Goal: Communication & Community: Share content

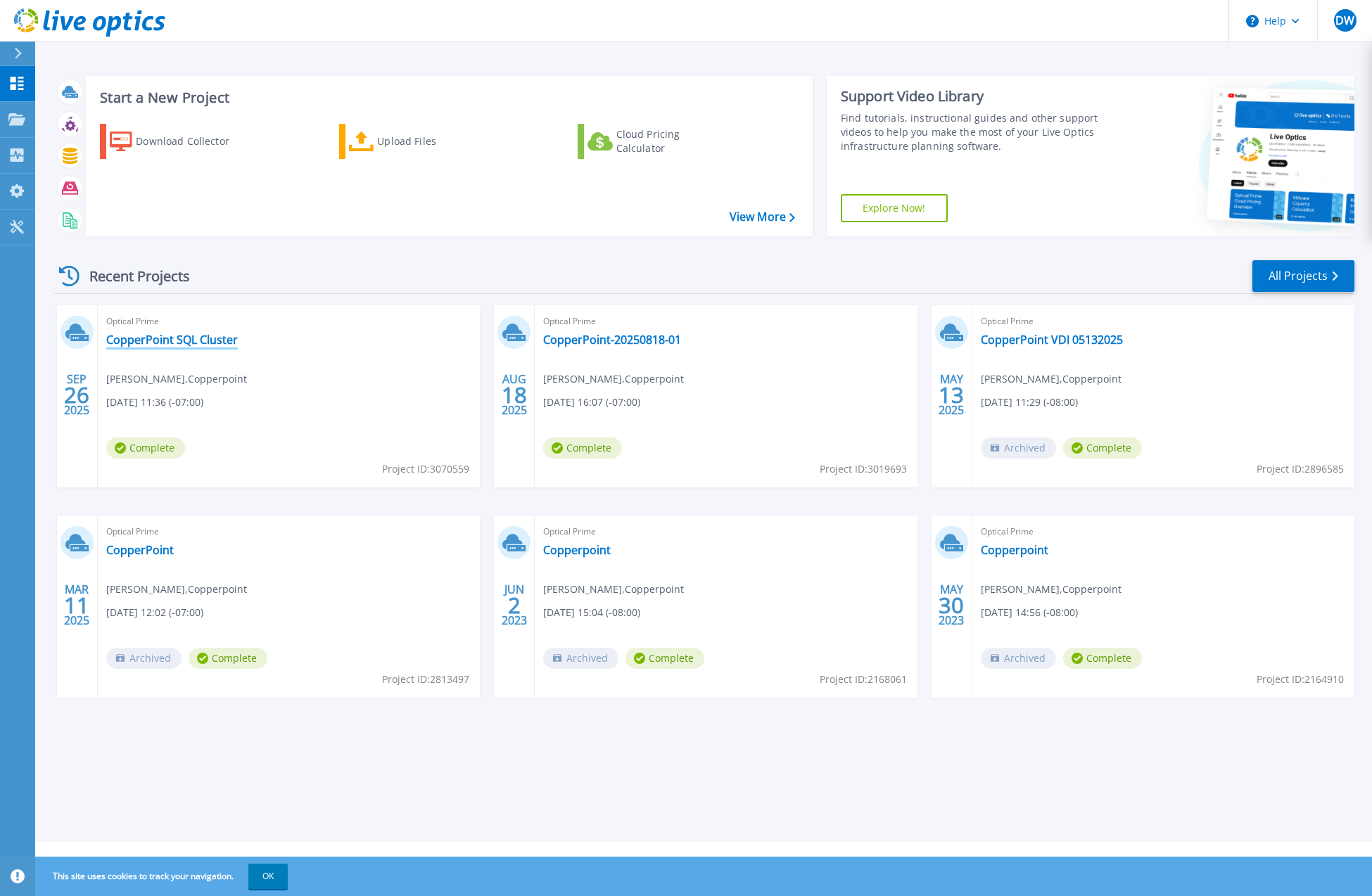
click at [145, 334] on link "CopperPoint SQL Cluster" at bounding box center [172, 339] width 132 height 14
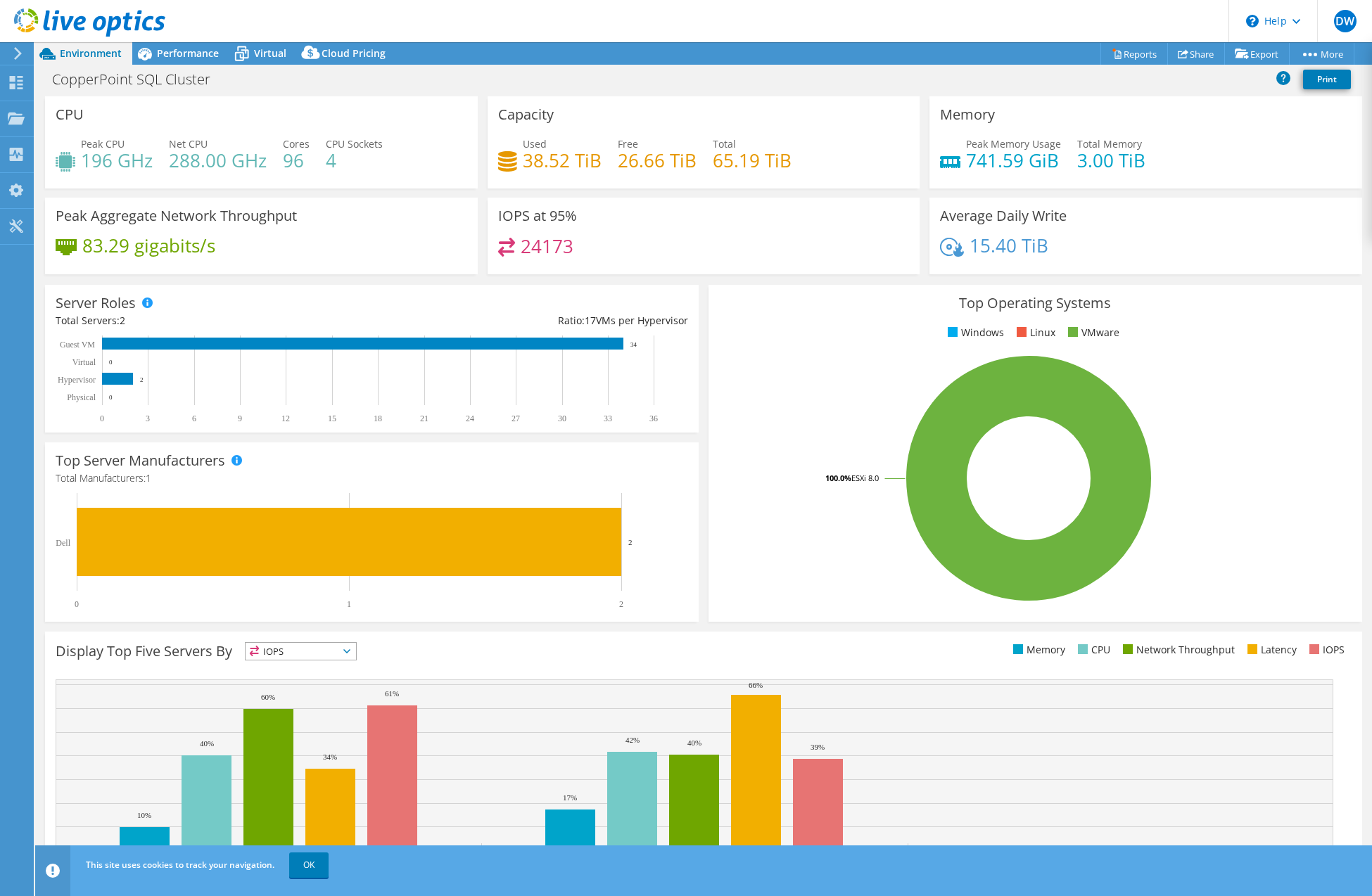
click at [1281, 138] on div "Peak Memory Usage 741.59 GiB Total Memory 3.00 TiB" at bounding box center [1146, 159] width 411 height 45
click at [1192, 59] on link "Share" at bounding box center [1196, 54] width 58 height 22
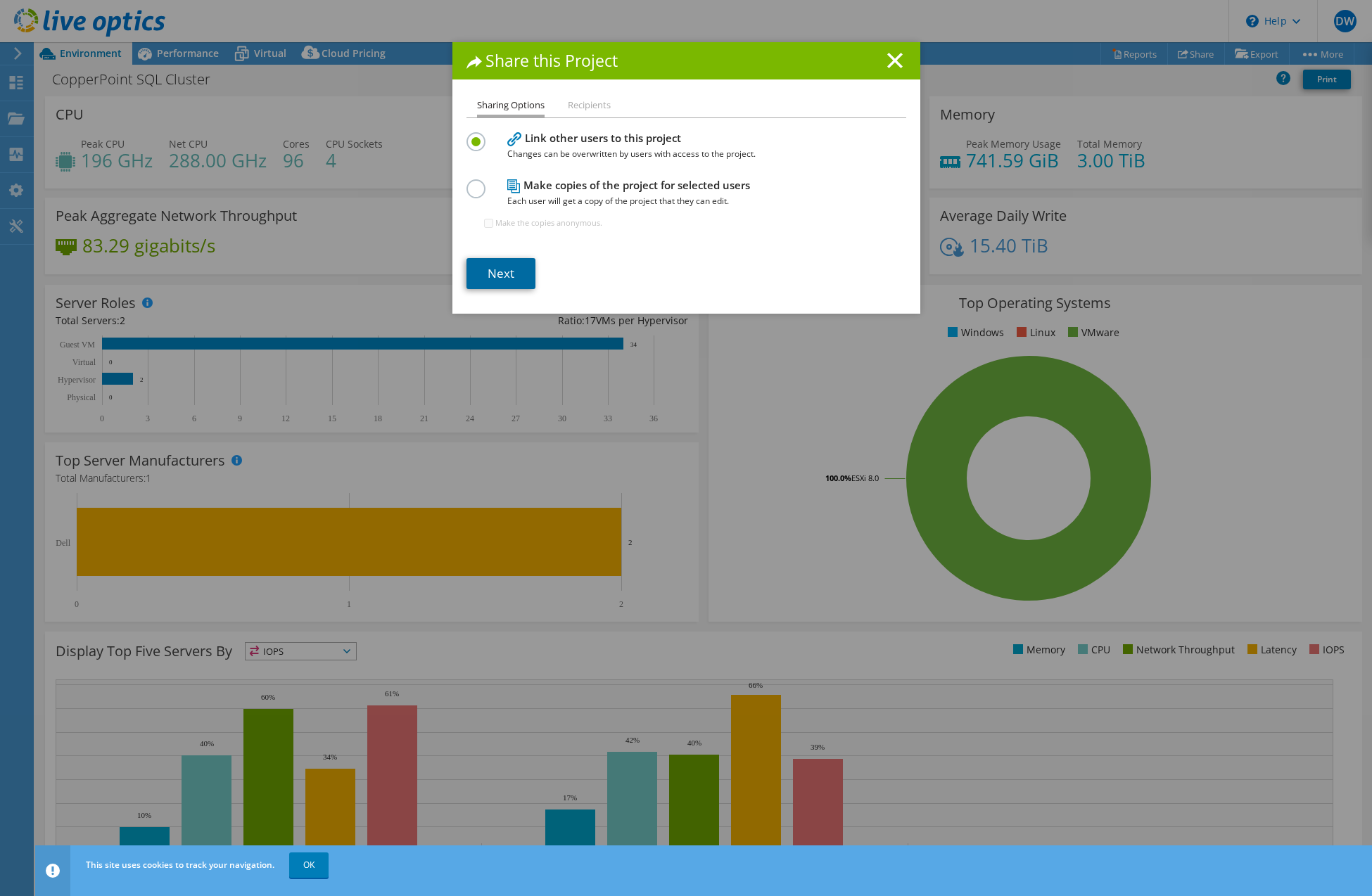
click at [505, 268] on link "Next" at bounding box center [501, 274] width 69 height 31
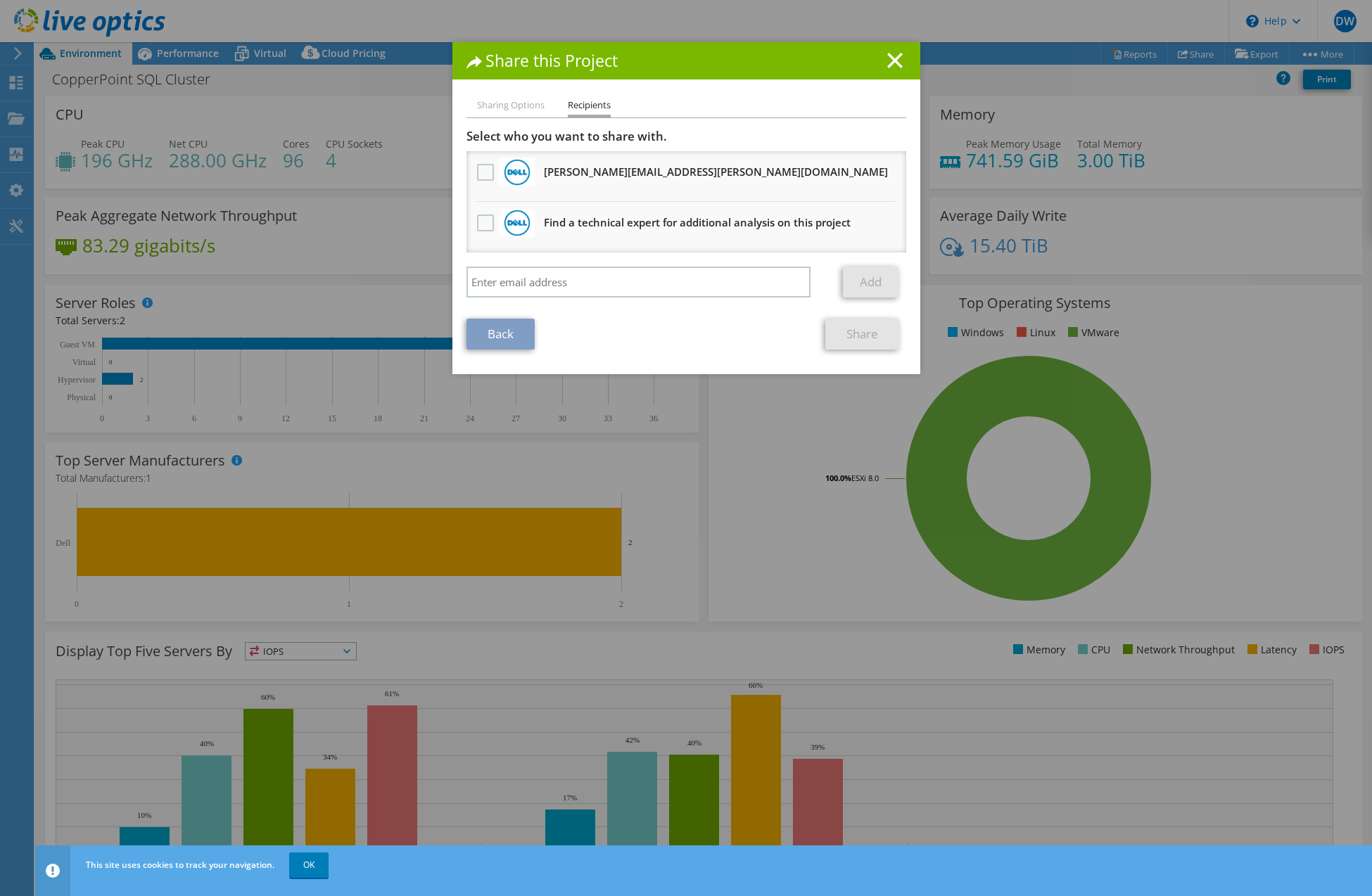
click at [473, 222] on div at bounding box center [485, 224] width 24 height 30
click at [477, 225] on label at bounding box center [487, 224] width 20 height 17
click at [0, 0] on input "checkbox" at bounding box center [0, 0] width 0 height 0
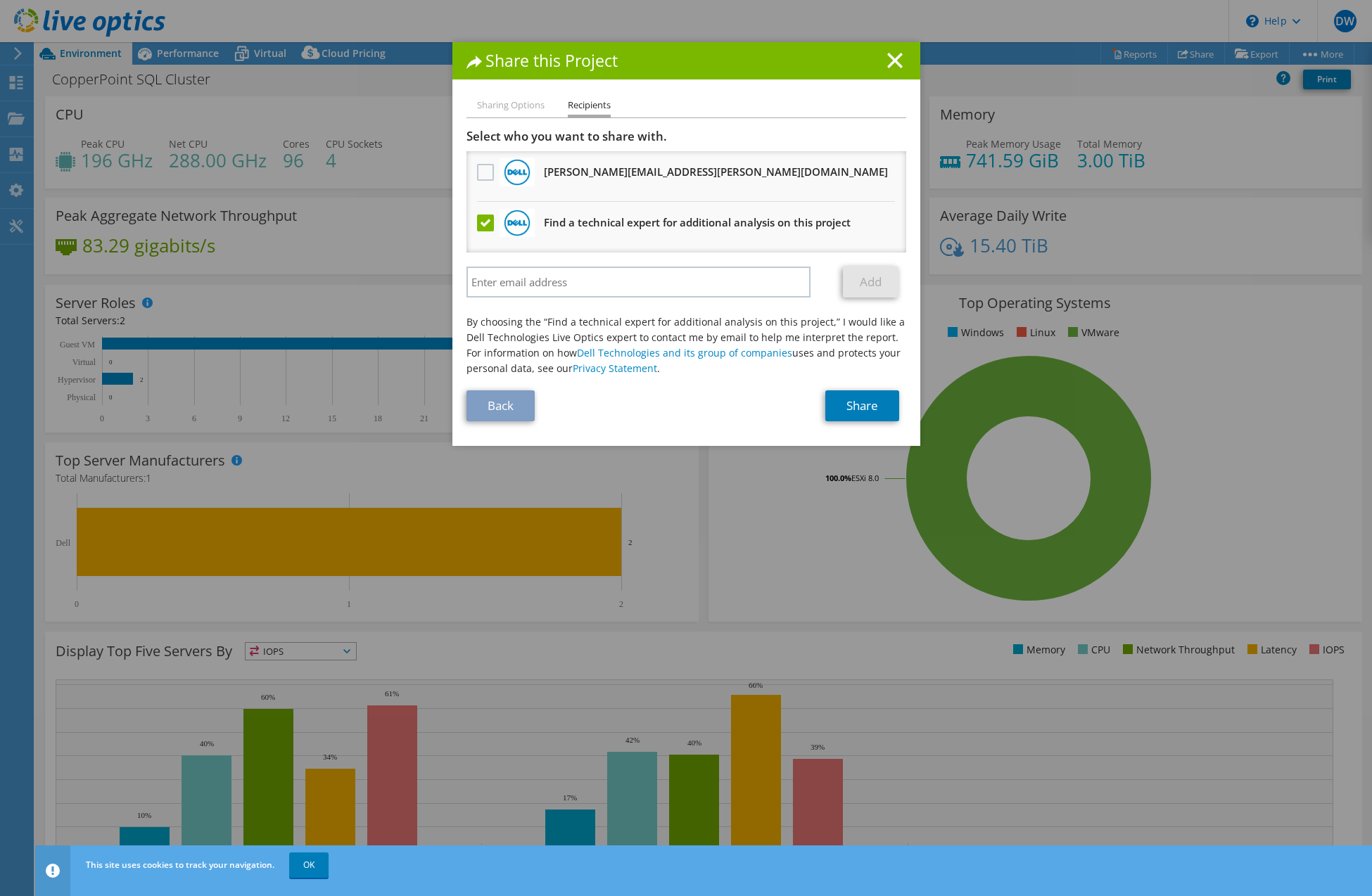
click at [473, 220] on div at bounding box center [485, 224] width 24 height 30
click at [477, 218] on label at bounding box center [487, 224] width 20 height 17
click at [0, 0] on input "checkbox" at bounding box center [0, 0] width 0 height 0
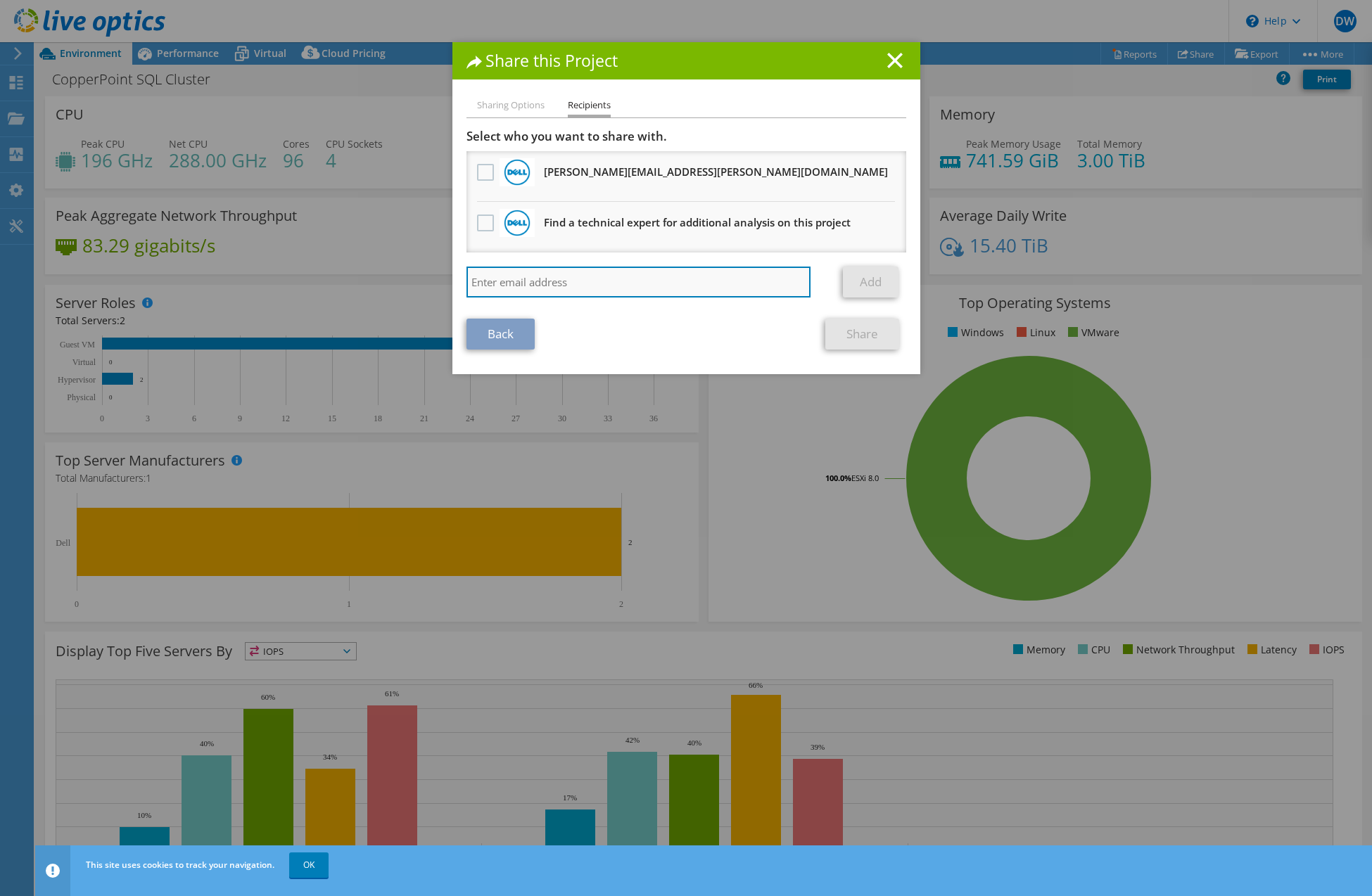
click at [697, 273] on input "search" at bounding box center [639, 282] width 345 height 31
click at [653, 280] on input "search" at bounding box center [639, 282] width 345 height 31
paste input "[PERSON_NAME][EMAIL_ADDRESS][PERSON_NAME][DOMAIN_NAME]"
type input "[PERSON_NAME][EMAIL_ADDRESS][PERSON_NAME][DOMAIN_NAME]"
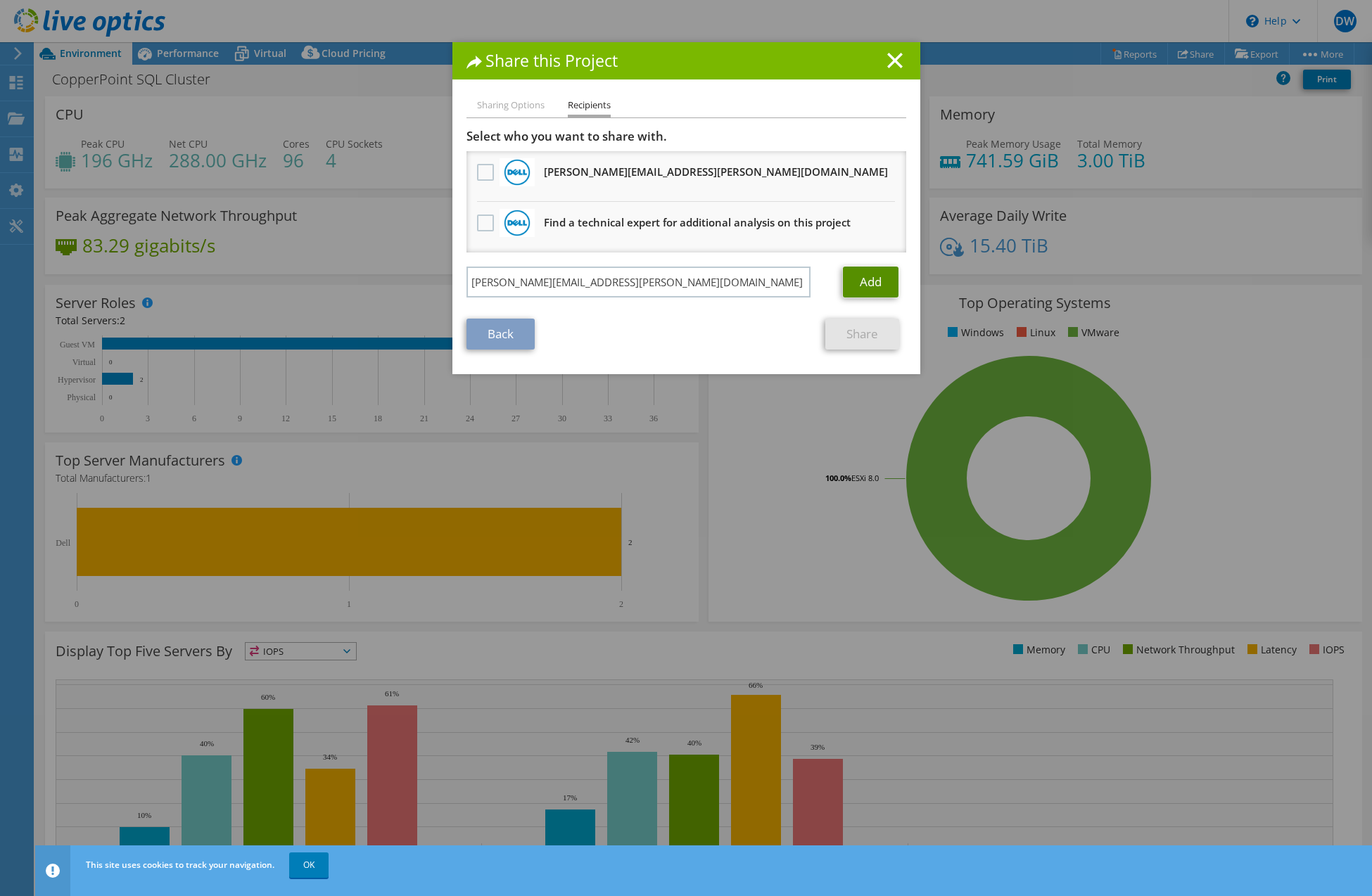
click at [859, 273] on link "Add" at bounding box center [871, 282] width 56 height 31
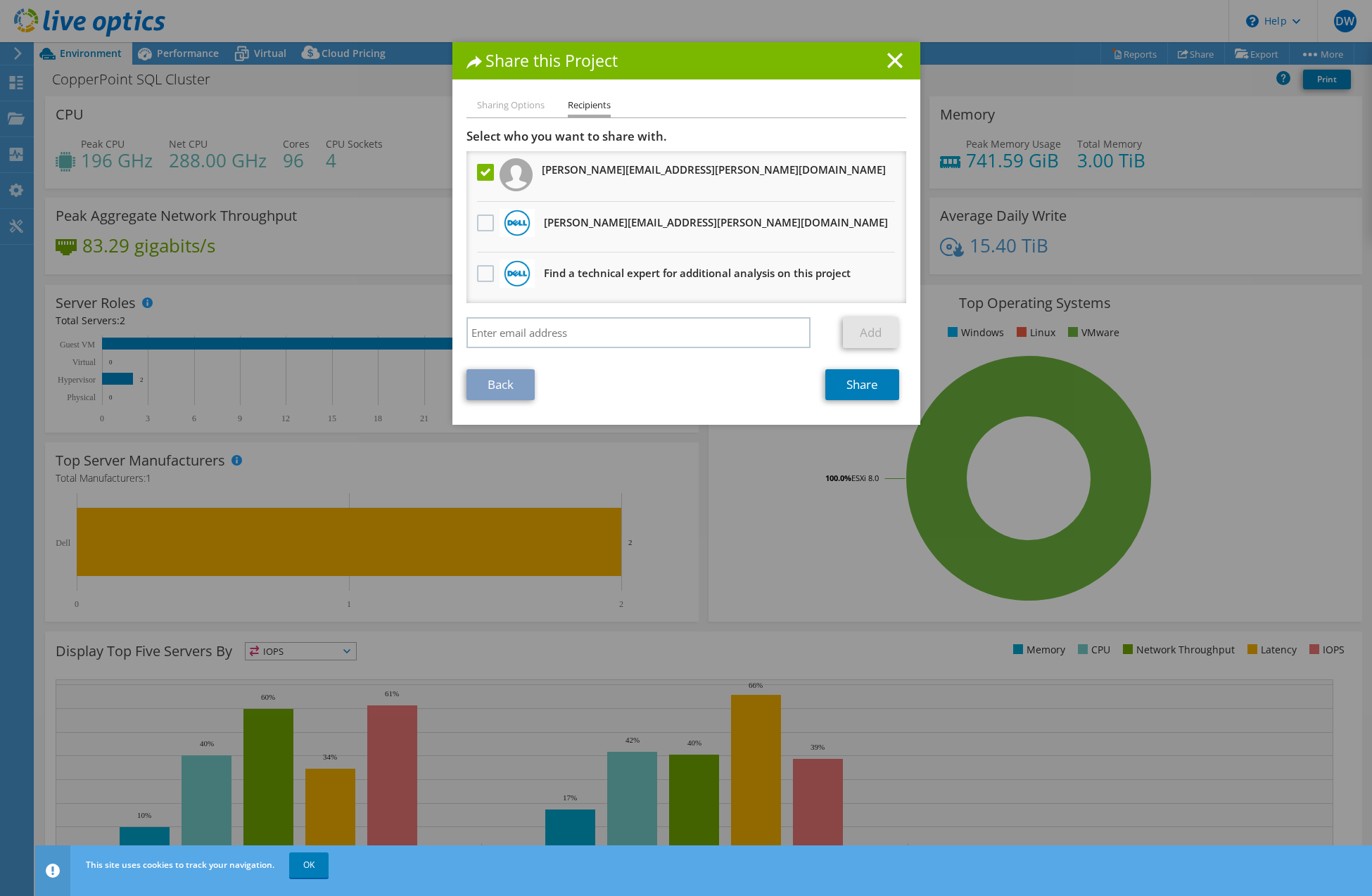
drag, startPoint x: 778, startPoint y: 86, endPoint x: 783, endPoint y: 103, distance: 17.7
click at [778, 86] on div "Share this Project Sharing Options Recipients Link other users to this project …" at bounding box center [687, 233] width 468 height 382
click at [625, 330] on input "search" at bounding box center [639, 332] width 345 height 31
paste input "[PERSON_NAME][EMAIL_ADDRESS][PERSON_NAME][DOMAIN_NAME]"
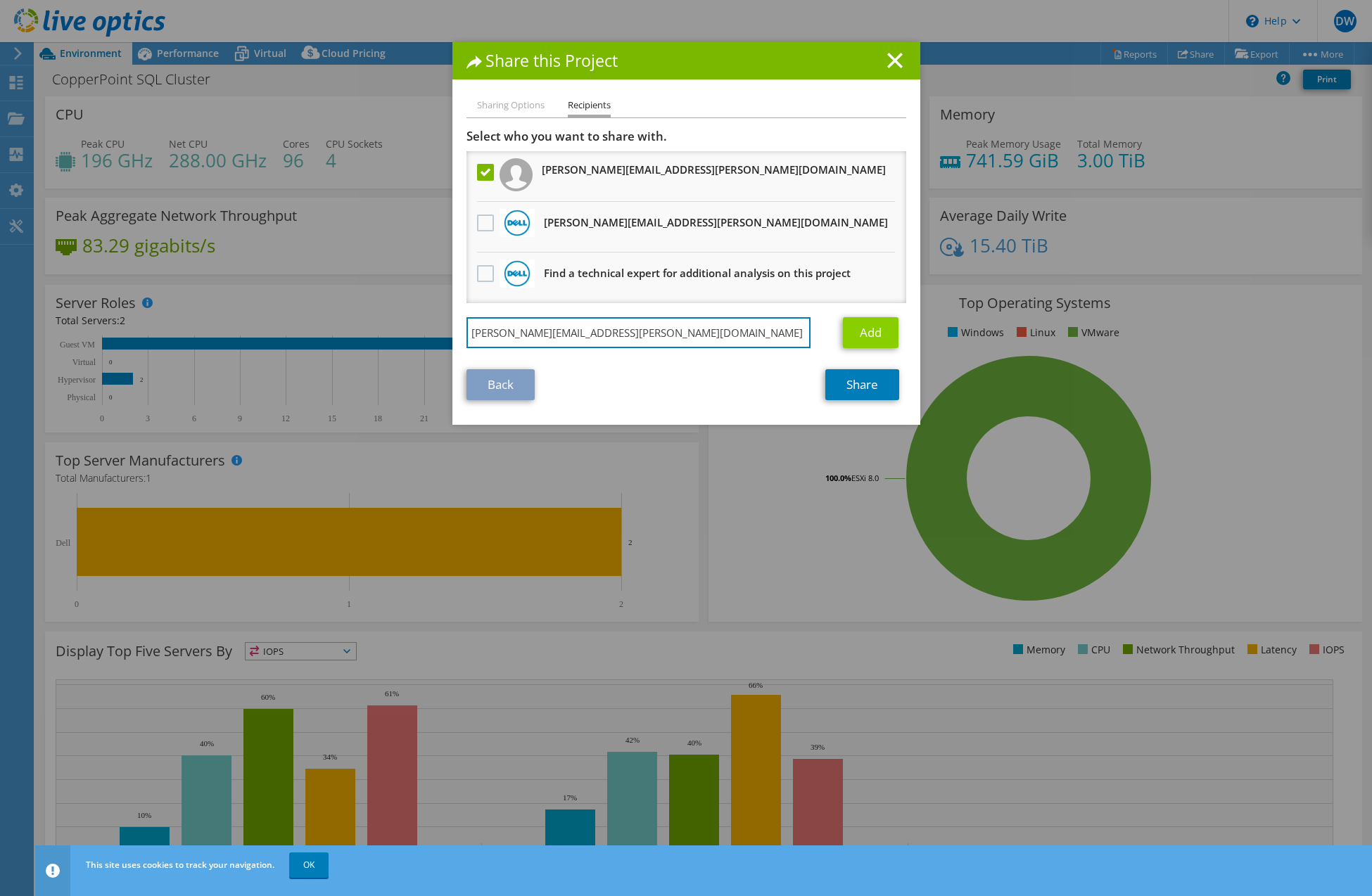
type input "[PERSON_NAME][EMAIL_ADDRESS][PERSON_NAME][DOMAIN_NAME]"
click at [882, 327] on link "Add" at bounding box center [871, 332] width 56 height 31
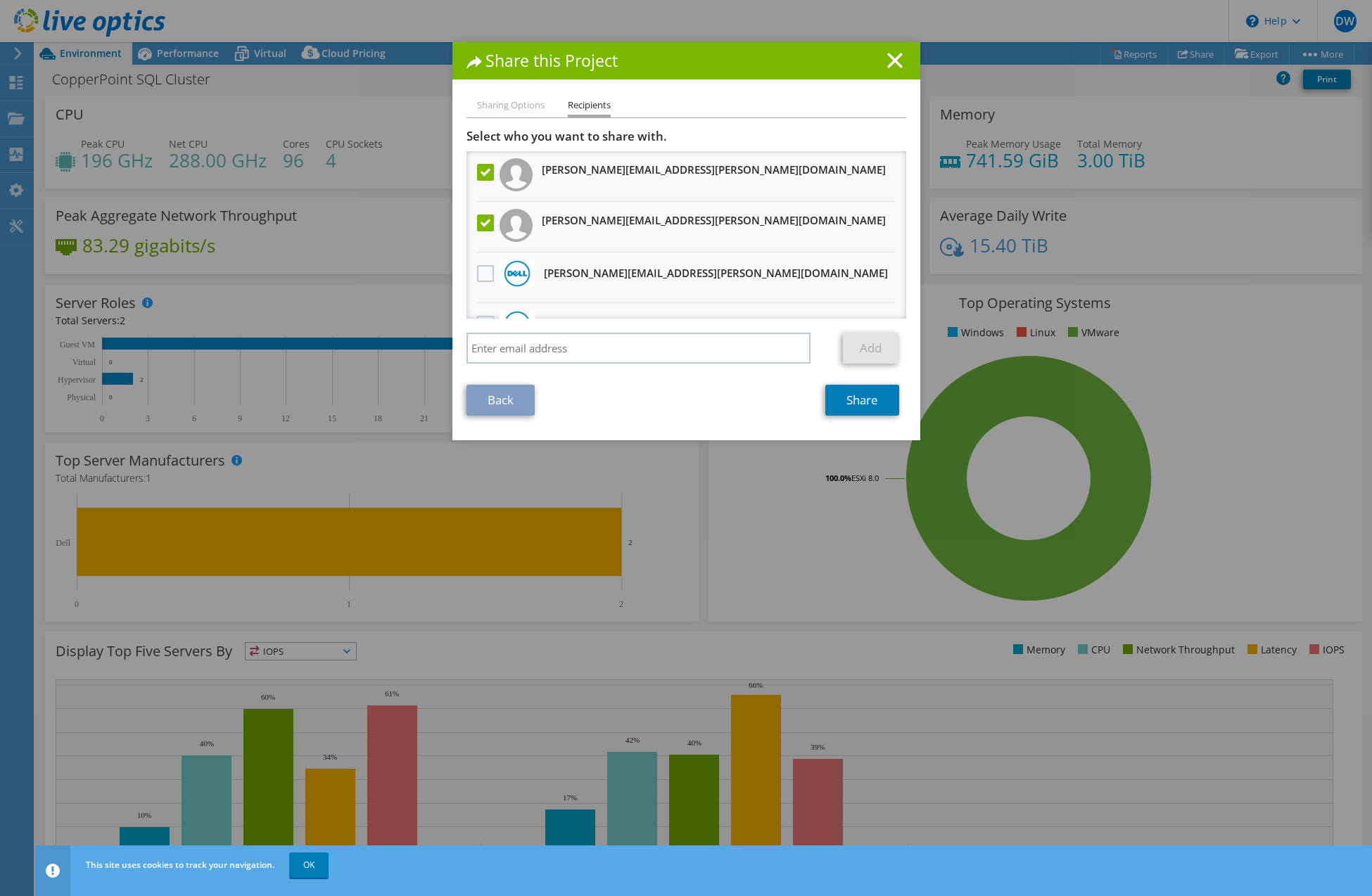
scroll to position [36, 0]
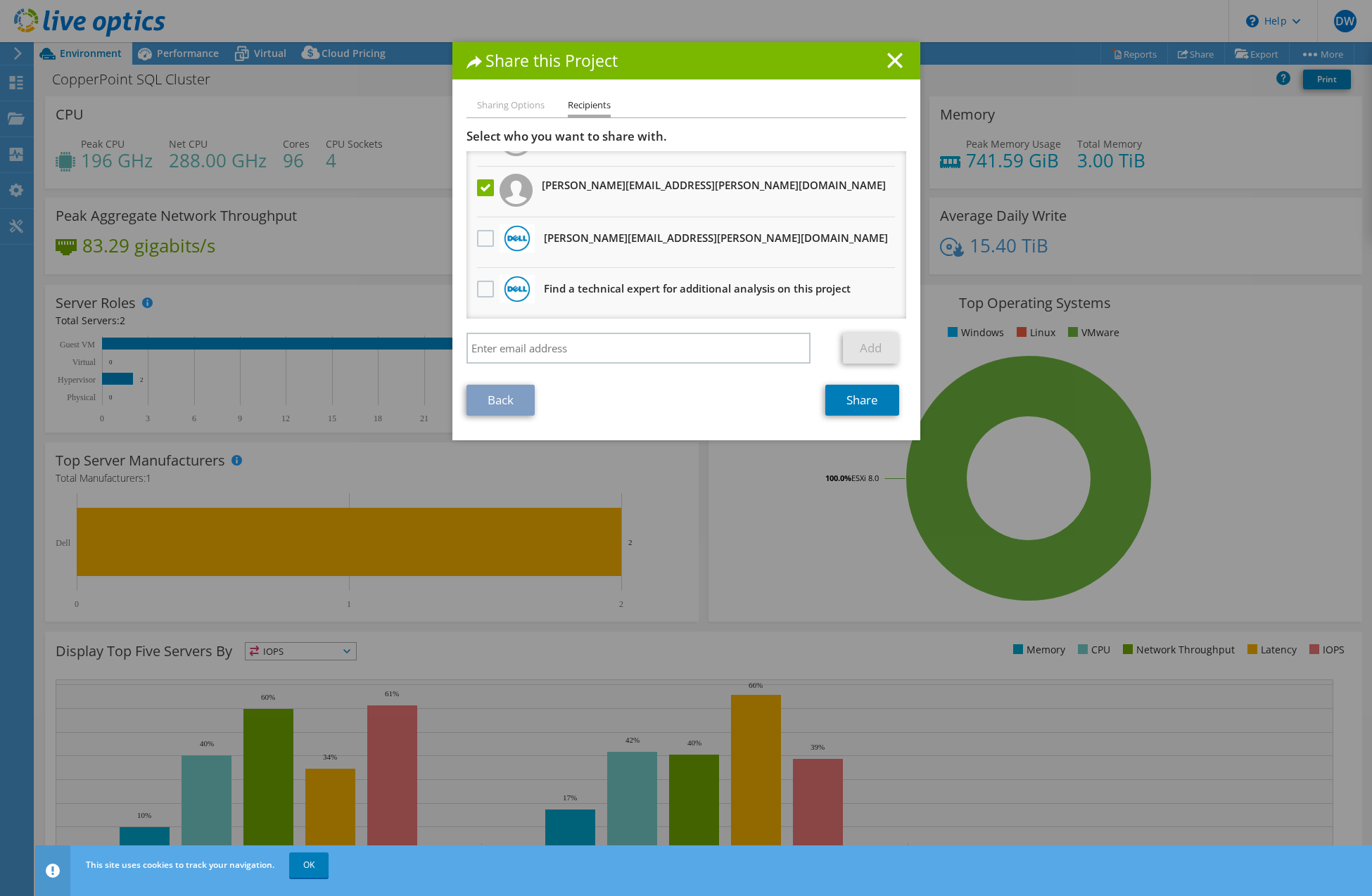
click at [467, 243] on li "[PERSON_NAME][EMAIL_ADDRESS][PERSON_NAME][DOMAIN_NAME] Will receive an anonymou…" at bounding box center [686, 243] width 439 height 51
click at [477, 240] on label at bounding box center [487, 239] width 20 height 17
click at [0, 0] on input "checkbox" at bounding box center [0, 0] width 0 height 0
click at [864, 396] on link "Share" at bounding box center [862, 400] width 74 height 31
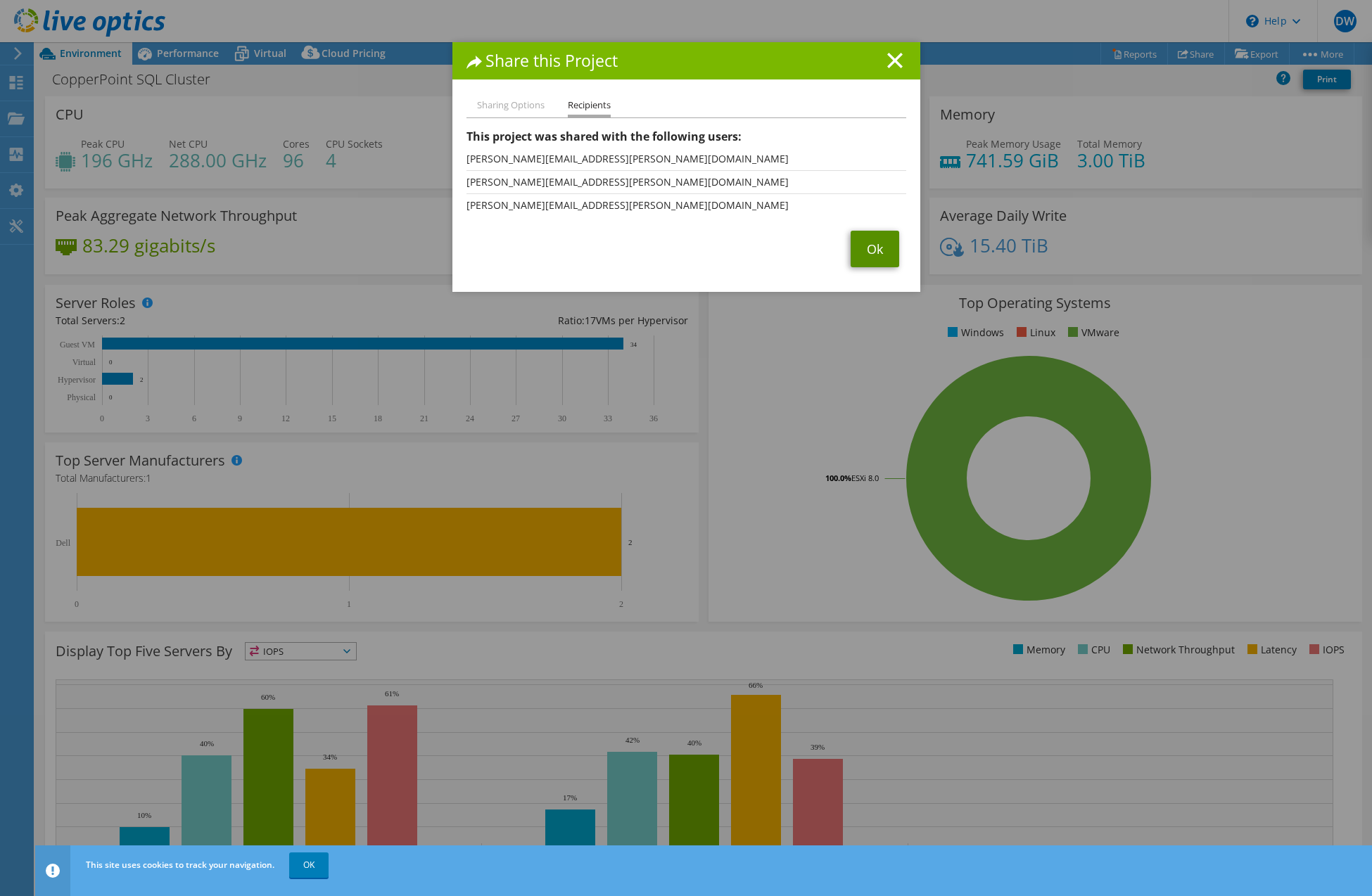
click at [859, 248] on link "Ok" at bounding box center [875, 250] width 48 height 37
